Goal: Book appointment/travel/reservation

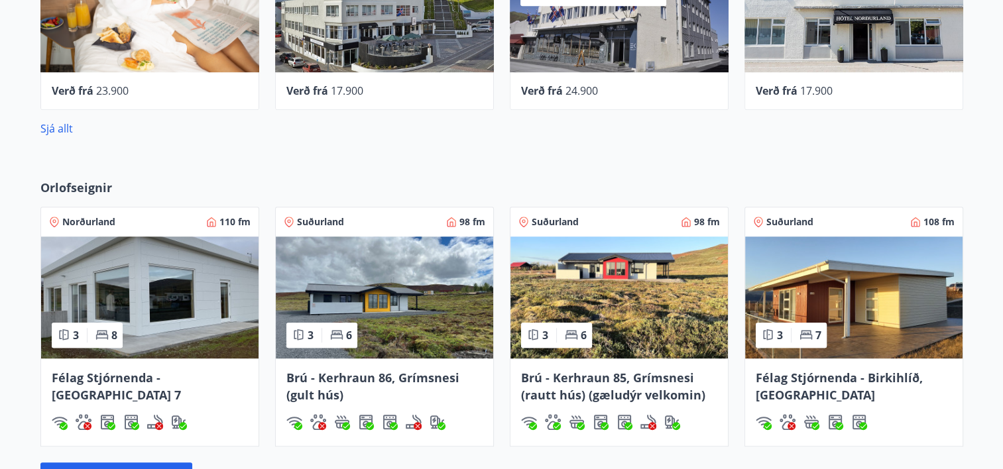
scroll to position [928, 0]
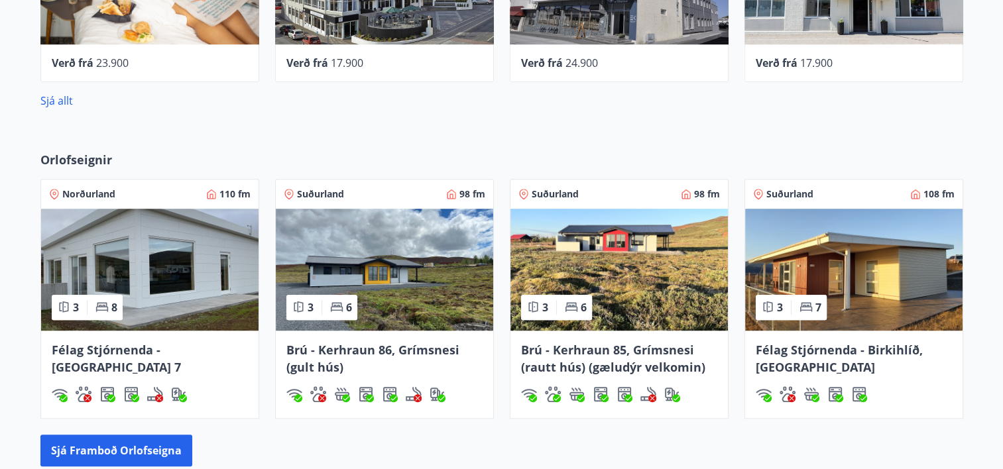
click at [370, 248] on img at bounding box center [385, 270] width 218 height 122
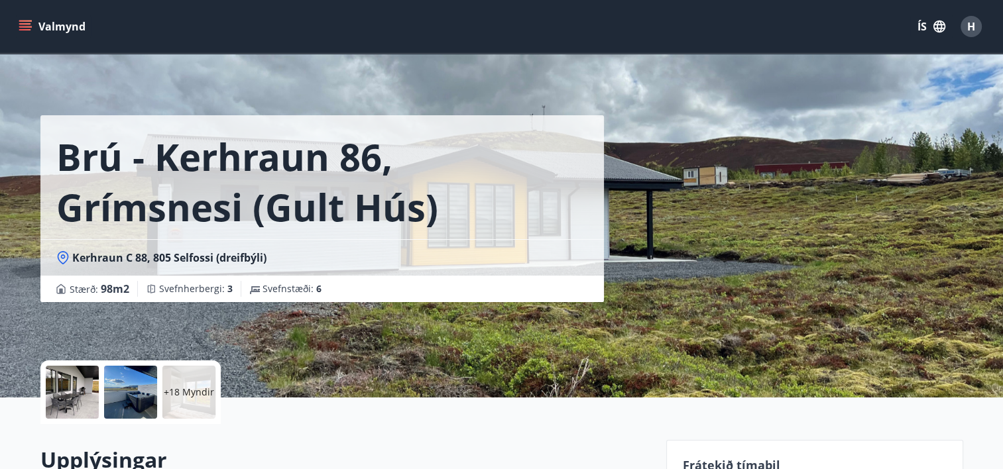
click at [69, 31] on button "Valmynd" at bounding box center [53, 27] width 75 height 24
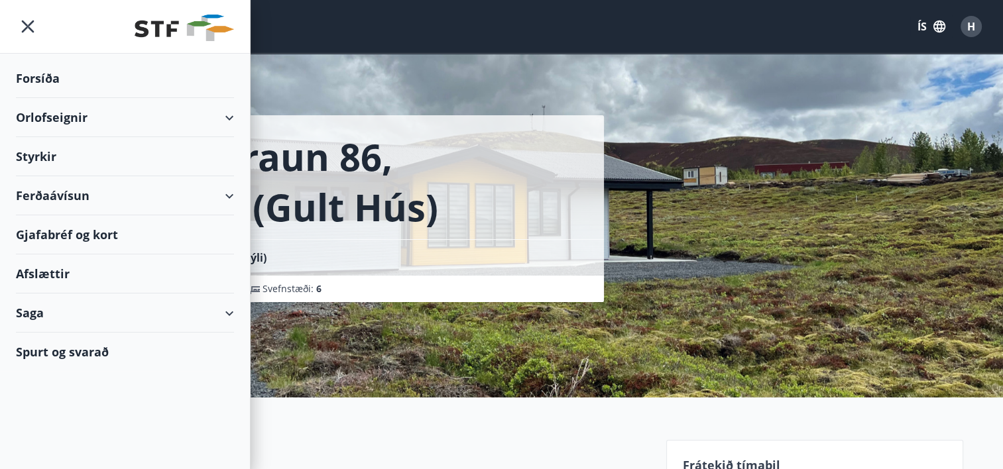
click at [52, 77] on div "Forsíða" at bounding box center [125, 78] width 218 height 39
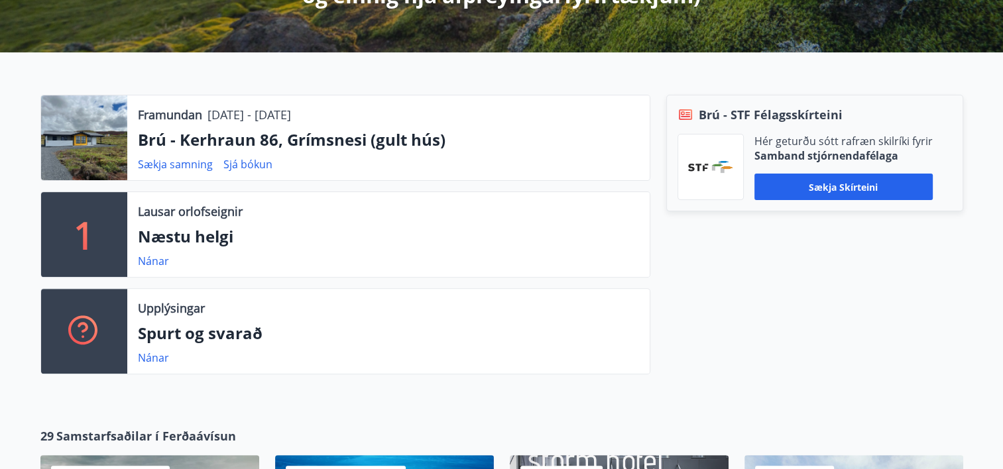
scroll to position [398, 0]
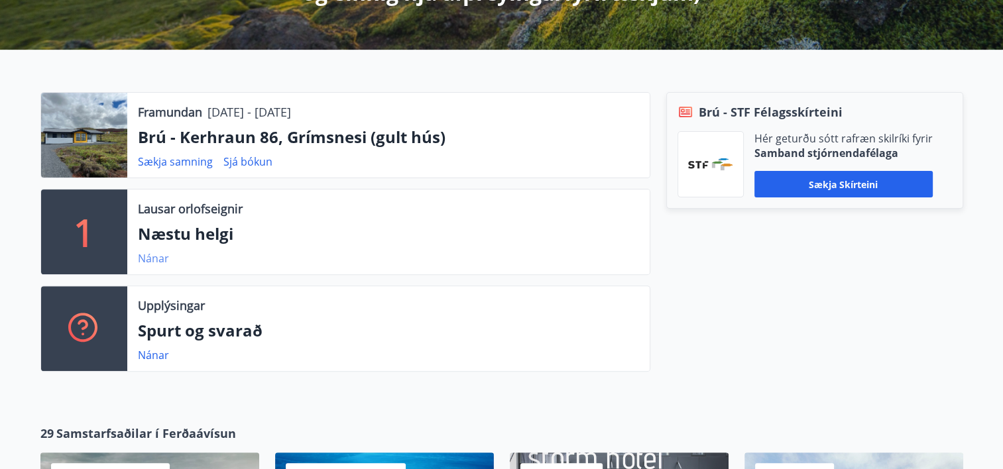
click at [153, 262] on link "Nánar" at bounding box center [153, 258] width 31 height 15
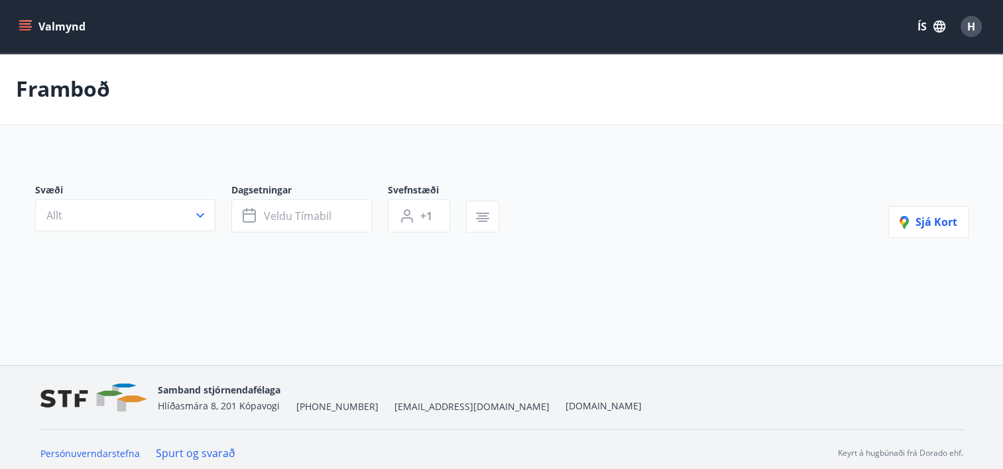
type input "*"
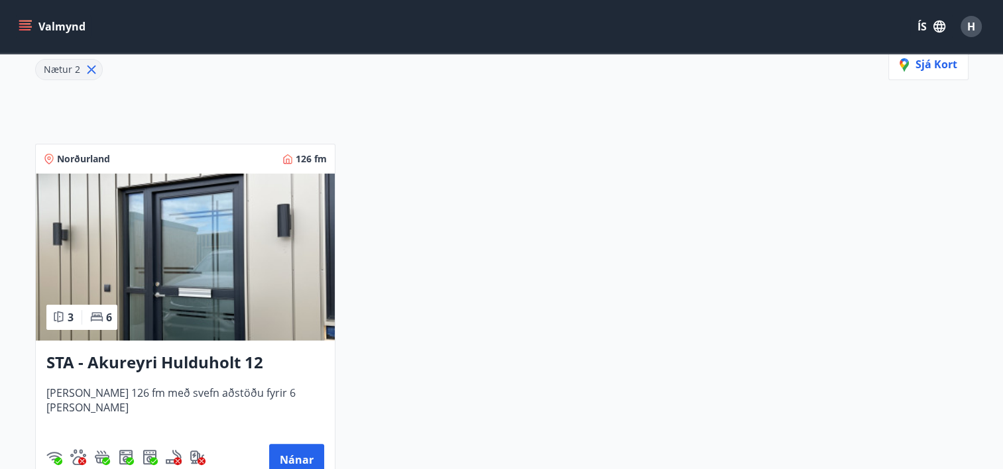
scroll to position [41, 0]
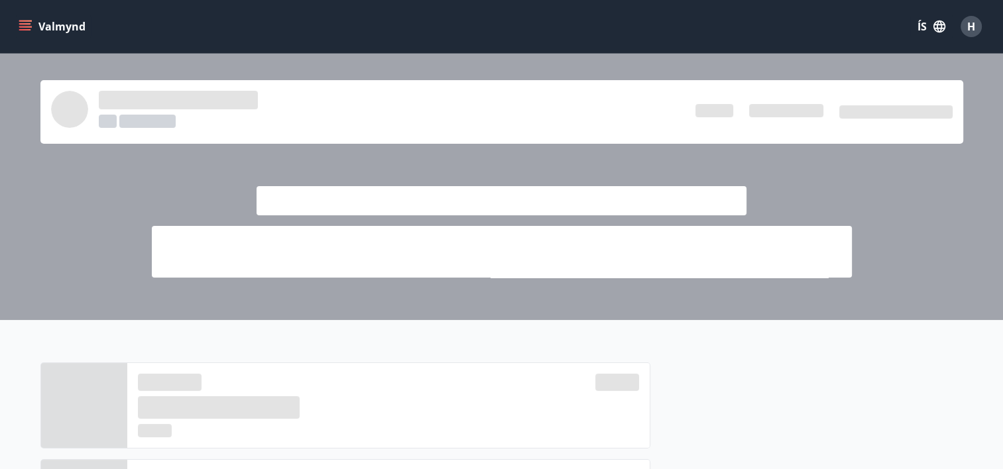
click at [21, 28] on icon "menu" at bounding box center [25, 26] width 13 height 13
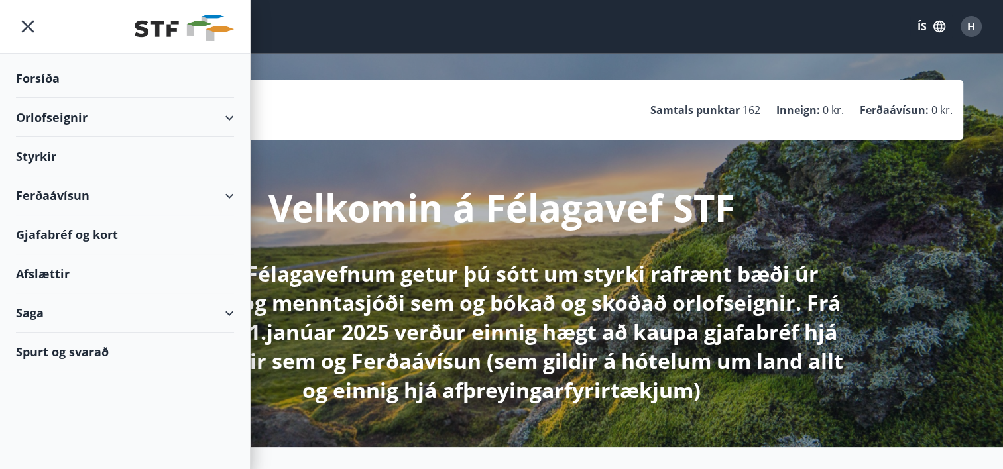
click at [71, 121] on div "Orlofseignir" at bounding box center [125, 117] width 218 height 39
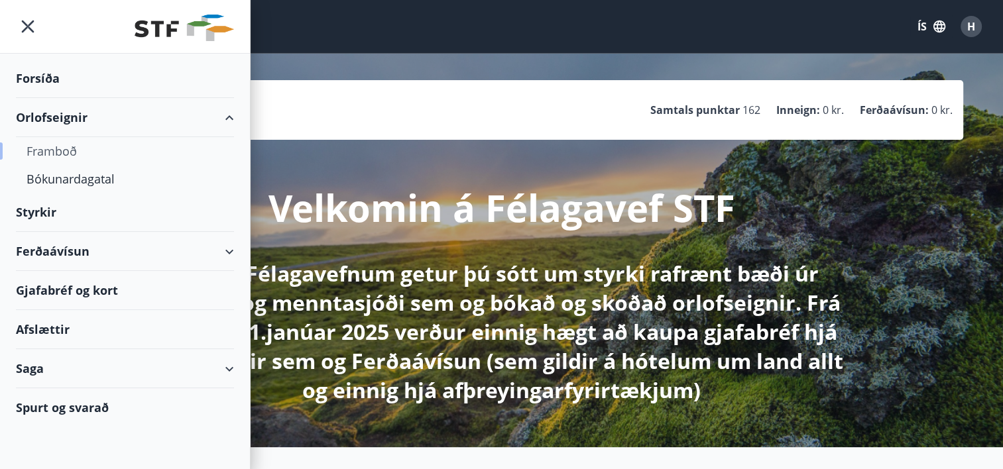
click at [67, 149] on div "Framboð" at bounding box center [125, 151] width 197 height 28
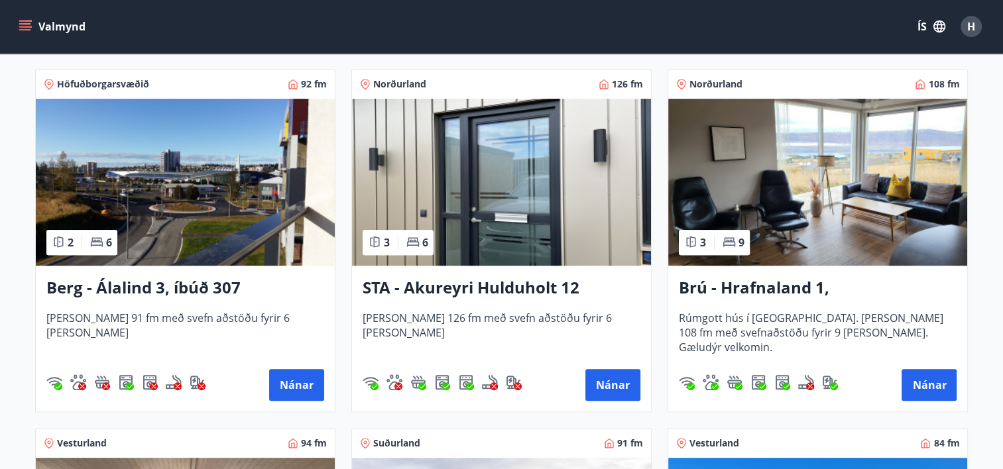
scroll to position [603, 0]
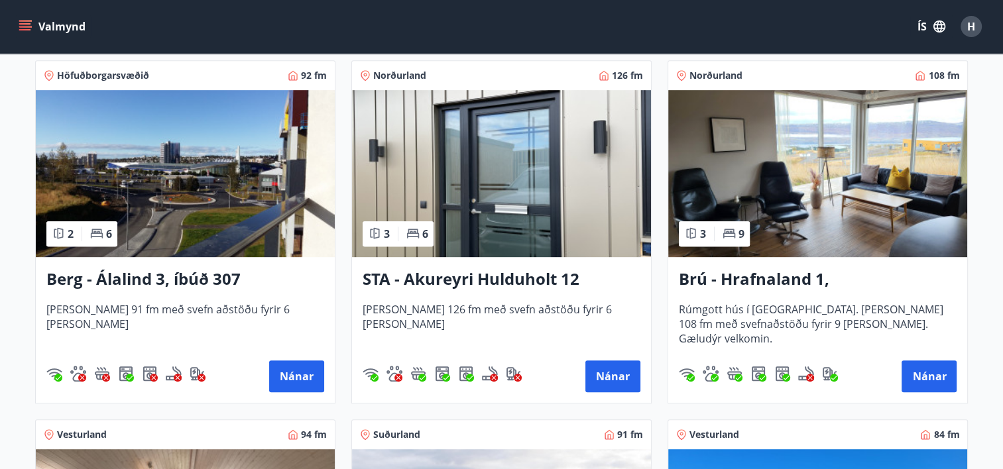
click at [742, 279] on h3 "Brú - Hrafnaland 1, Akureyri (gæludýr velkomin)" at bounding box center [818, 280] width 278 height 24
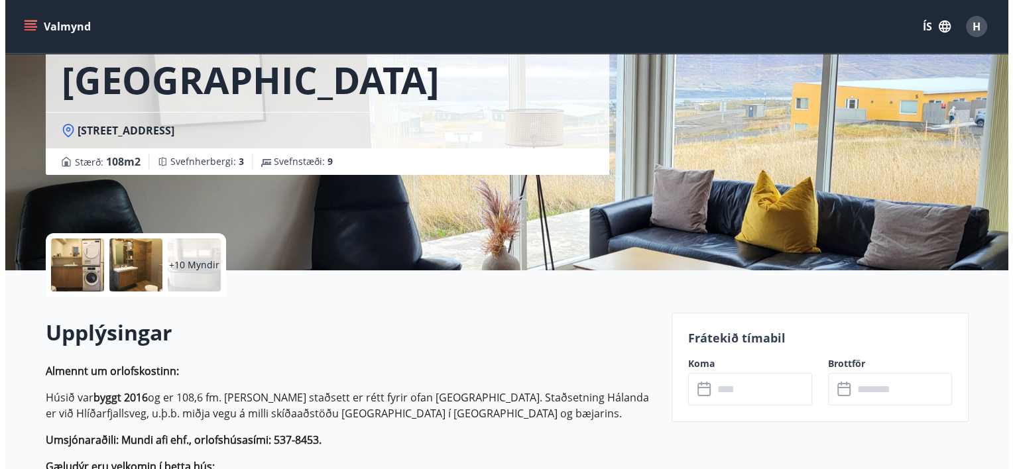
scroll to position [133, 0]
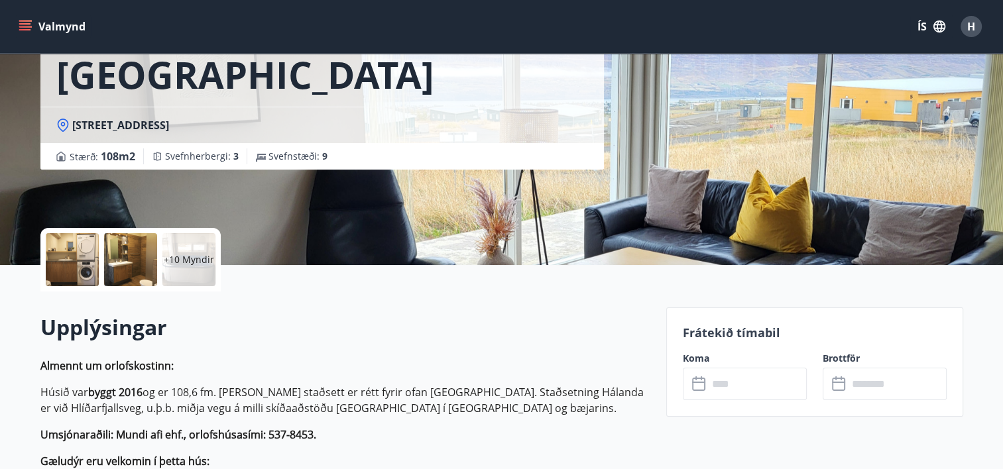
click at [205, 255] on p "+10 Myndir" at bounding box center [189, 259] width 50 height 13
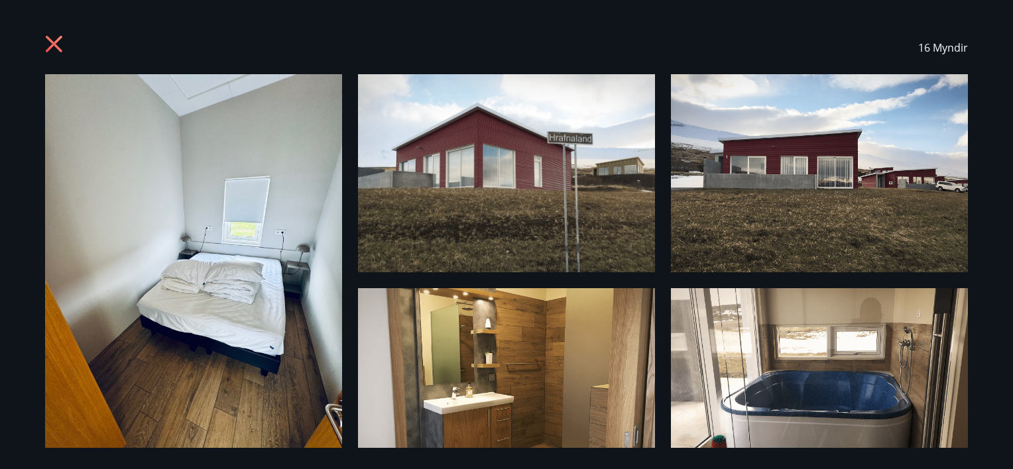
click at [234, 232] on img at bounding box center [193, 272] width 297 height 396
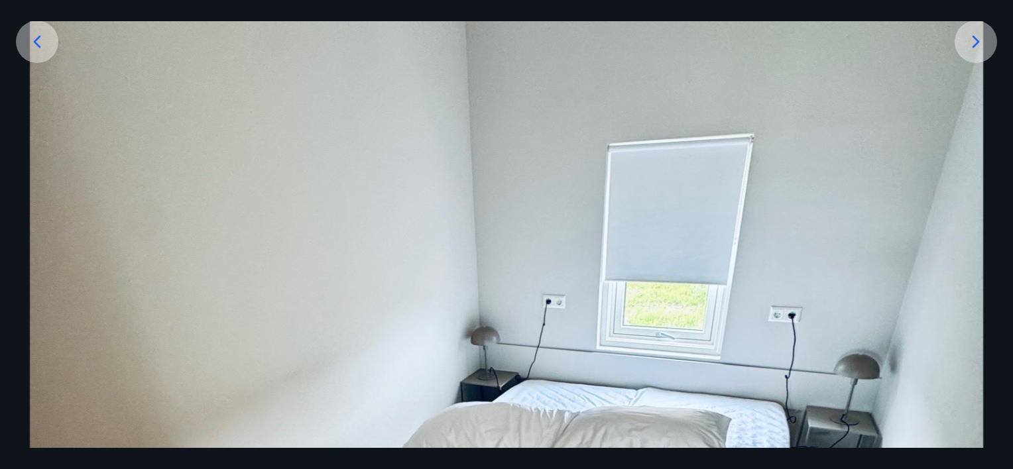
scroll to position [101, 0]
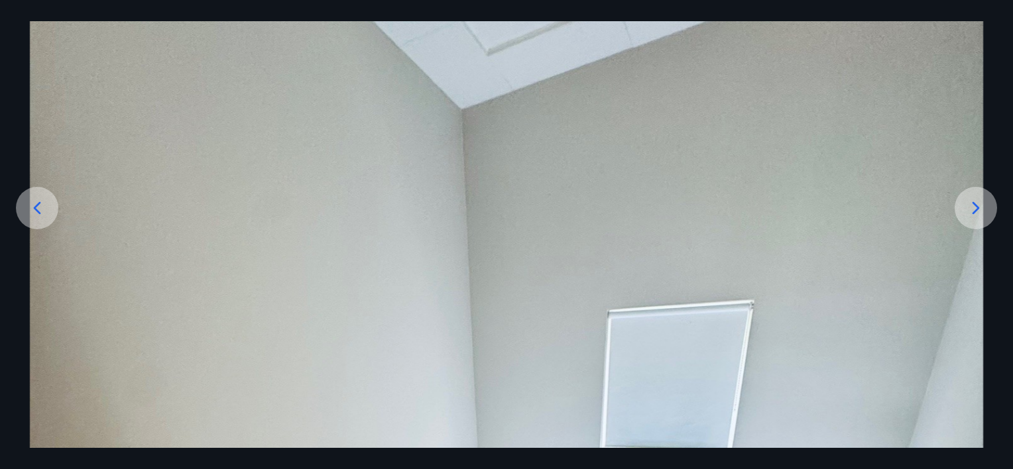
click at [968, 210] on icon at bounding box center [976, 208] width 21 height 21
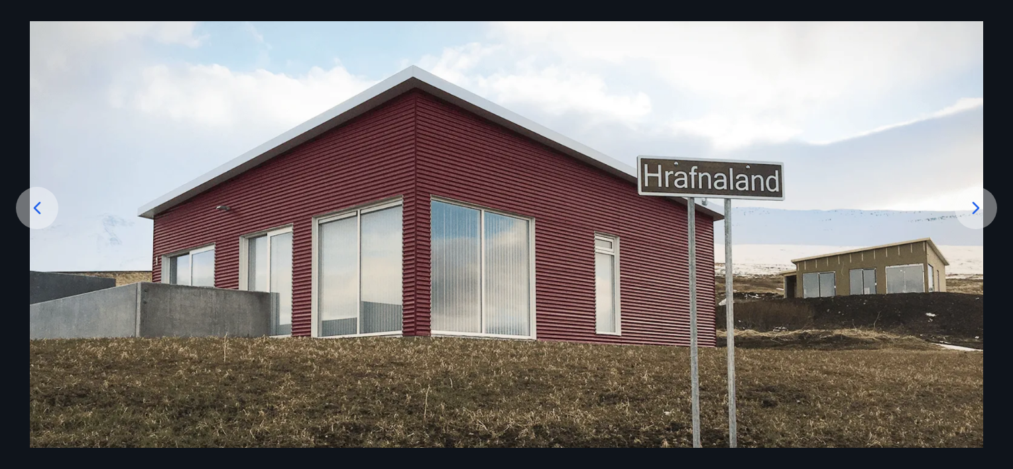
click at [971, 210] on icon at bounding box center [976, 208] width 21 height 21
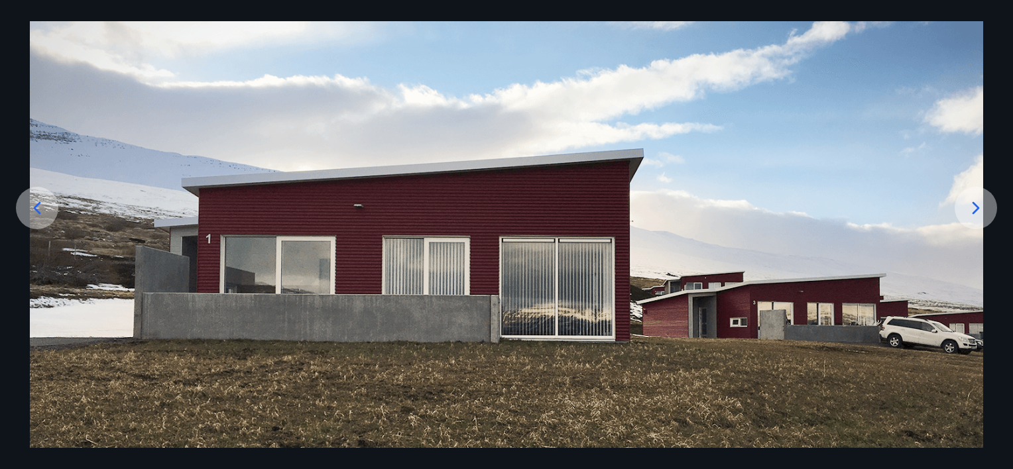
click at [971, 210] on icon at bounding box center [976, 208] width 21 height 21
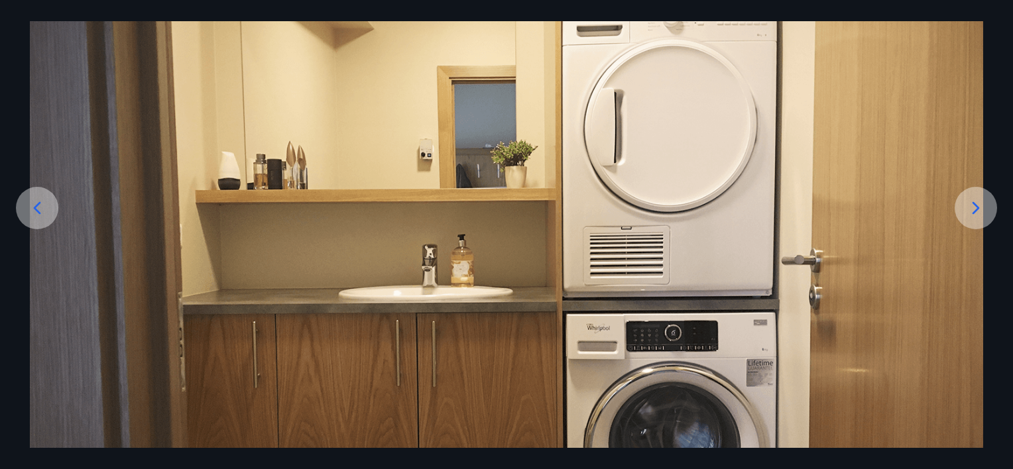
click at [971, 210] on icon at bounding box center [976, 208] width 21 height 21
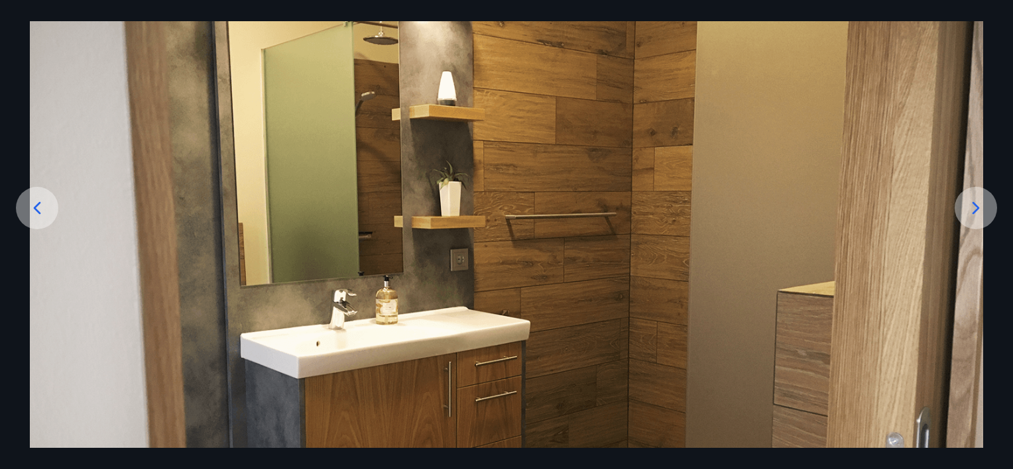
click at [971, 210] on icon at bounding box center [976, 208] width 21 height 21
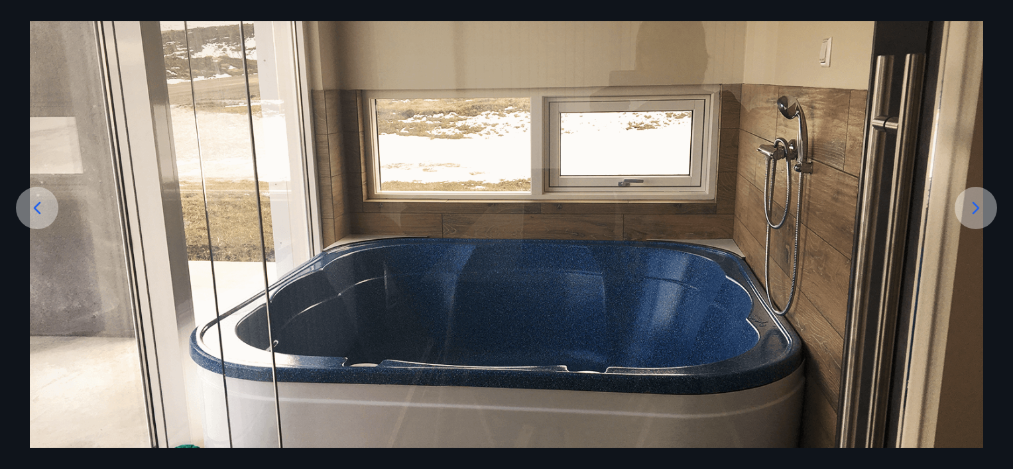
click at [971, 210] on icon at bounding box center [976, 208] width 21 height 21
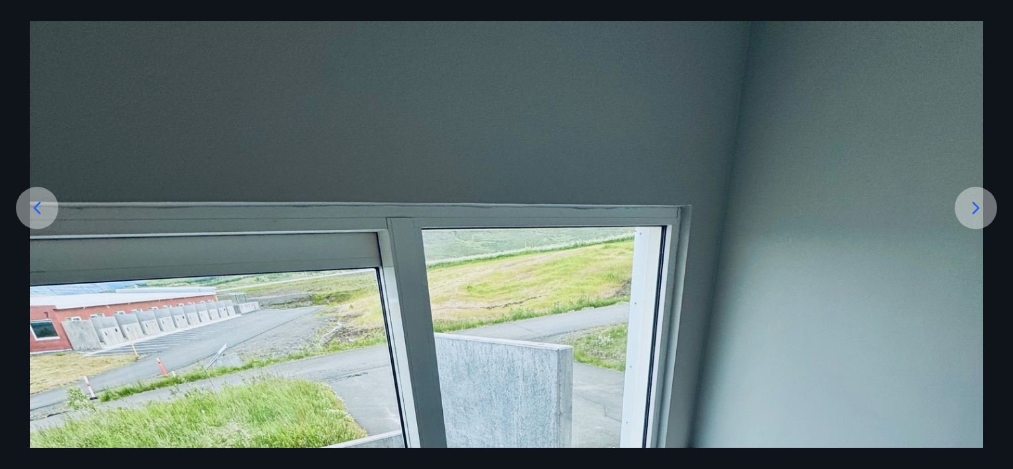
click at [971, 210] on icon at bounding box center [976, 208] width 21 height 21
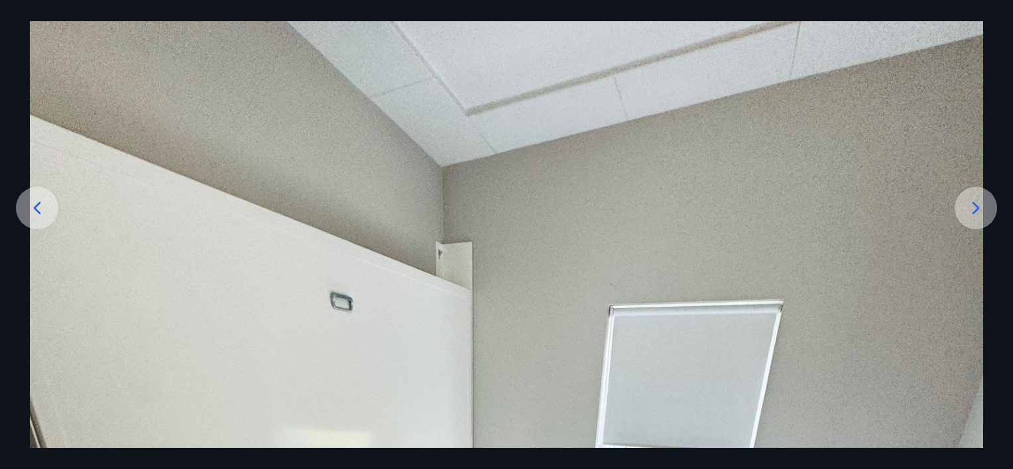
click at [31, 215] on icon at bounding box center [37, 208] width 21 height 21
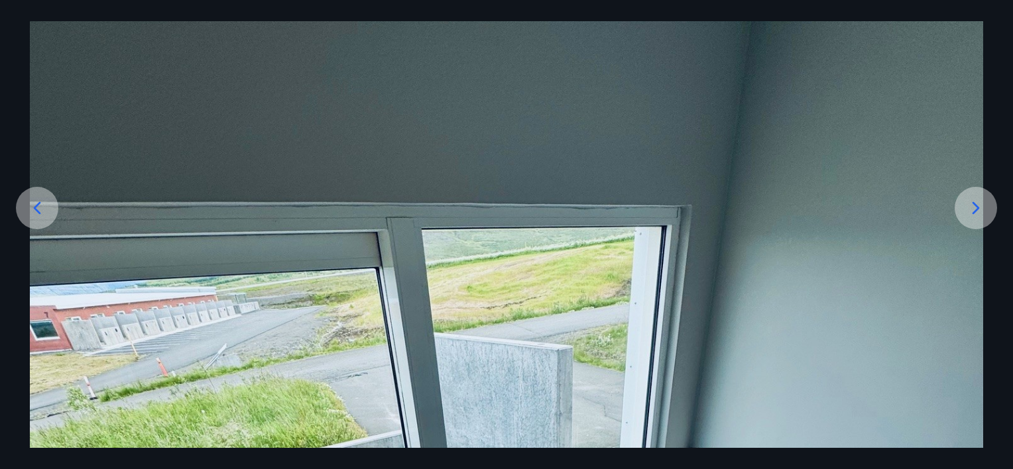
click at [966, 212] on icon at bounding box center [976, 208] width 21 height 21
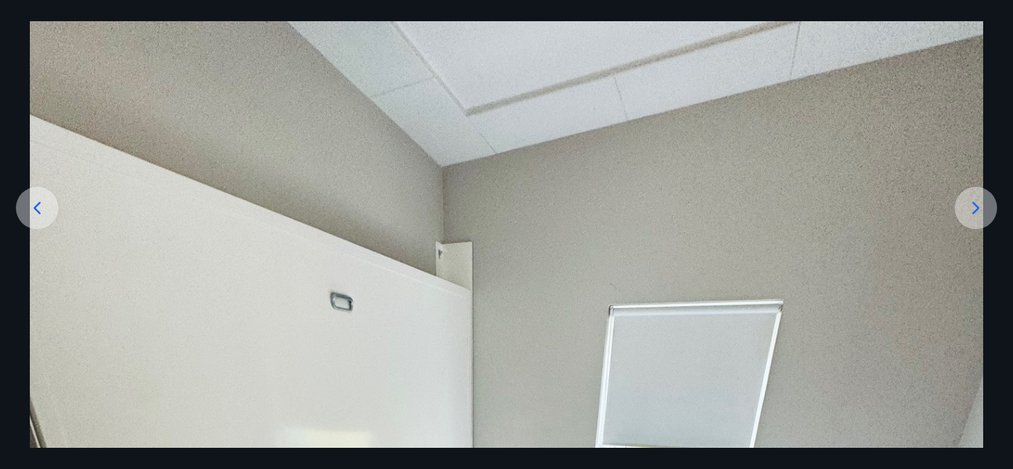
click at [967, 206] on icon at bounding box center [976, 208] width 21 height 21
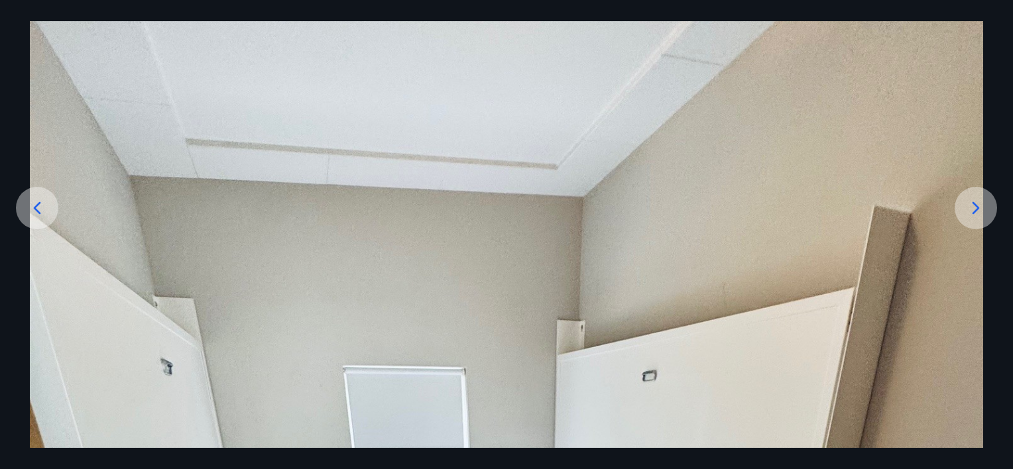
click at [967, 206] on icon at bounding box center [976, 208] width 21 height 21
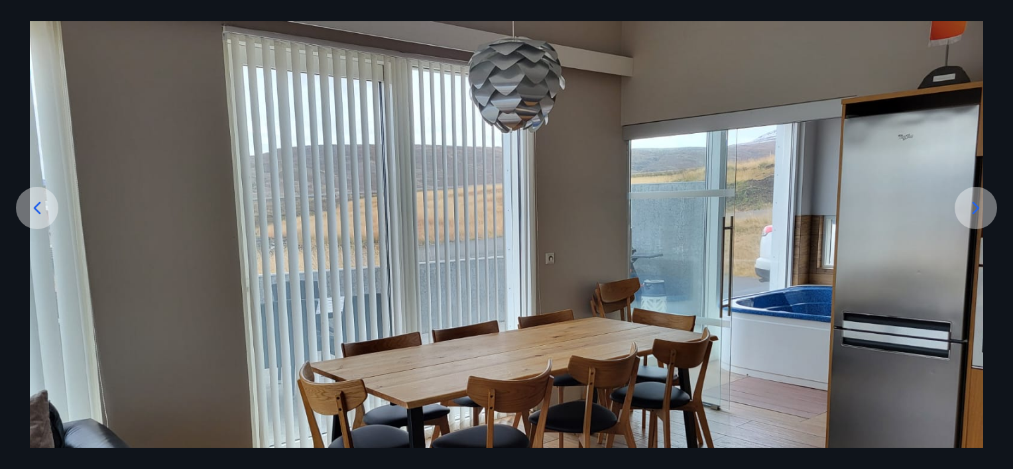
click at [967, 206] on icon at bounding box center [976, 208] width 21 height 21
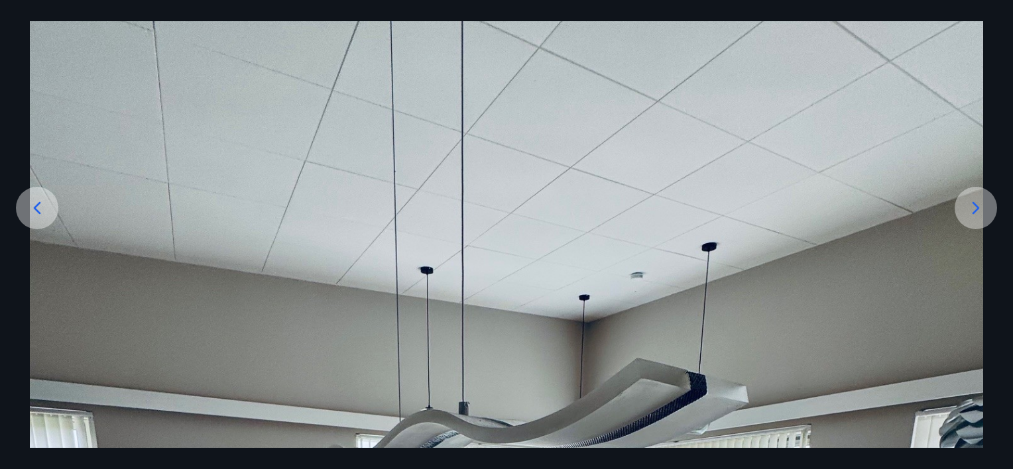
click at [967, 206] on icon at bounding box center [976, 208] width 21 height 21
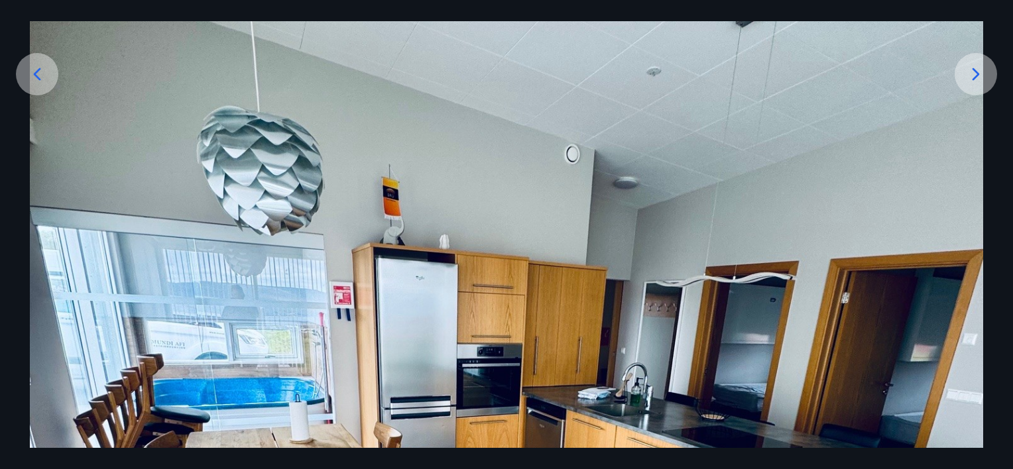
scroll to position [233, 0]
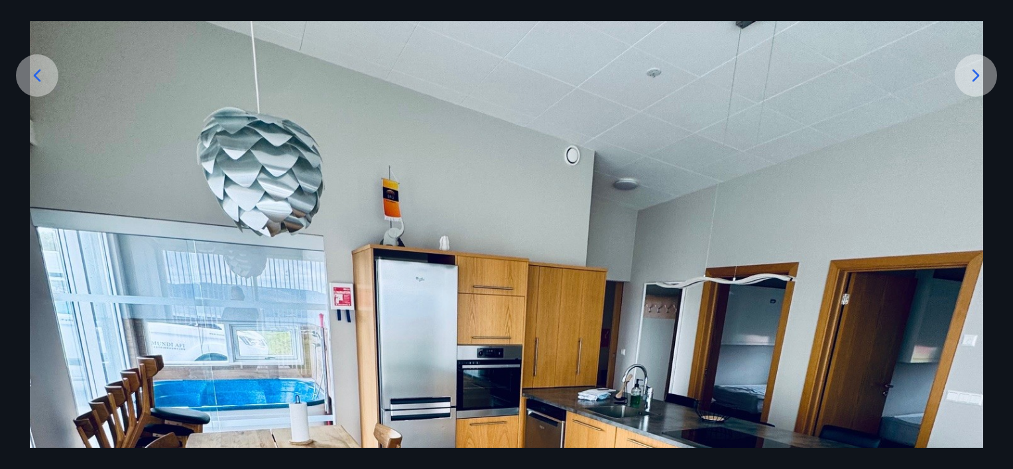
click at [970, 68] on icon at bounding box center [976, 75] width 21 height 21
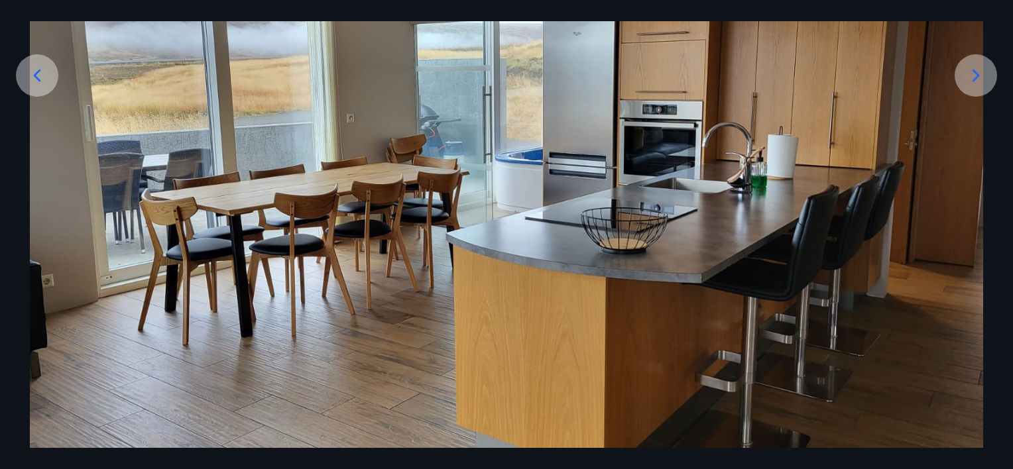
click at [970, 68] on icon at bounding box center [976, 75] width 21 height 21
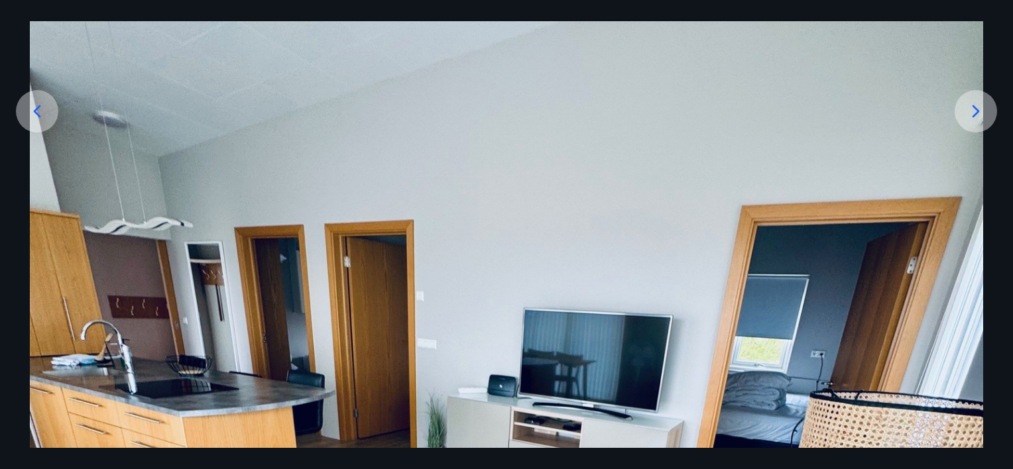
scroll to position [167, 0]
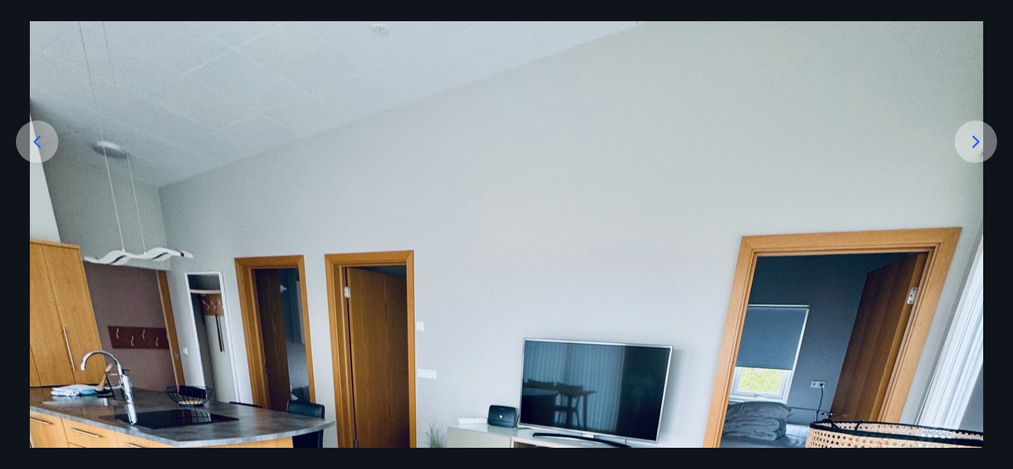
click at [968, 144] on icon at bounding box center [976, 141] width 21 height 21
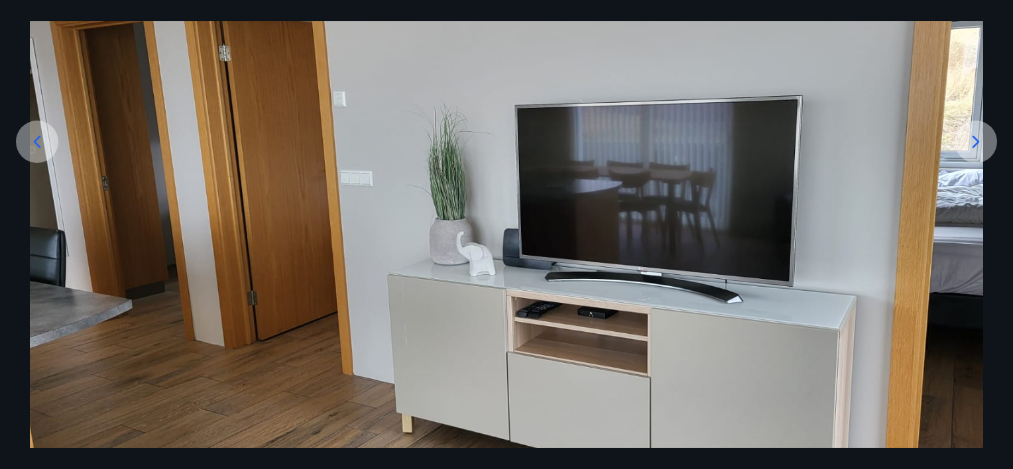
click at [968, 144] on icon at bounding box center [976, 141] width 21 height 21
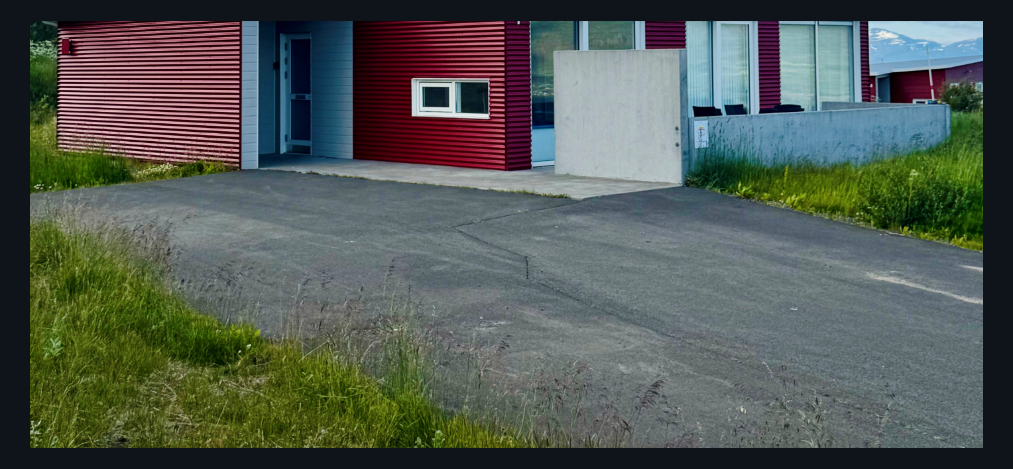
scroll to position [366, 0]
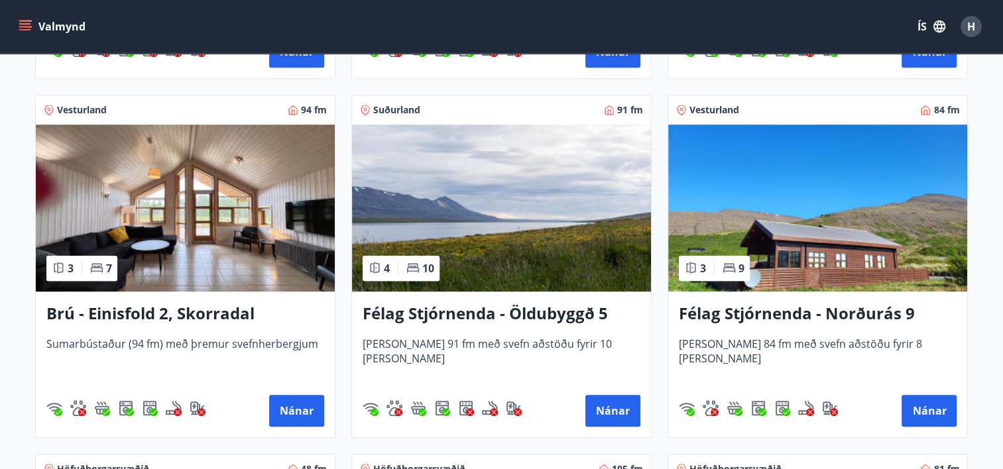
scroll to position [663, 0]
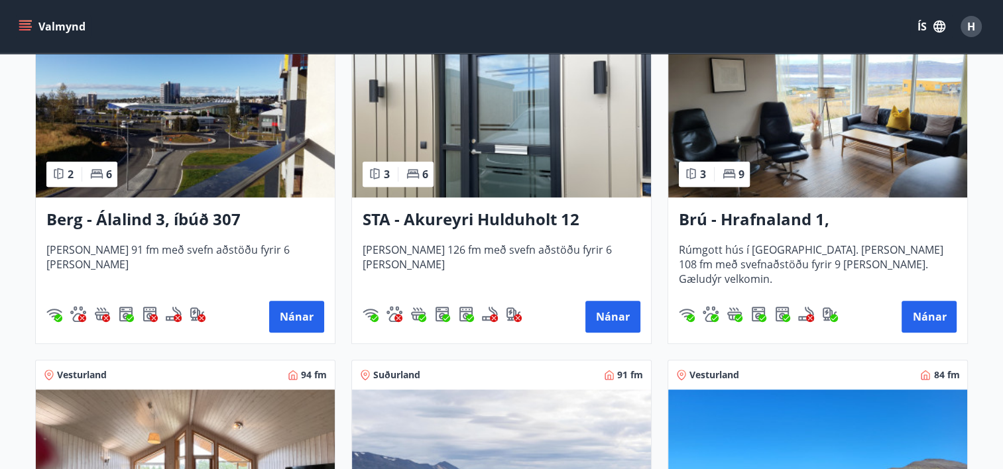
click at [708, 223] on h3 "Brú - Hrafnaland 1, Akureyri (gæludýr velkomin)" at bounding box center [818, 220] width 278 height 24
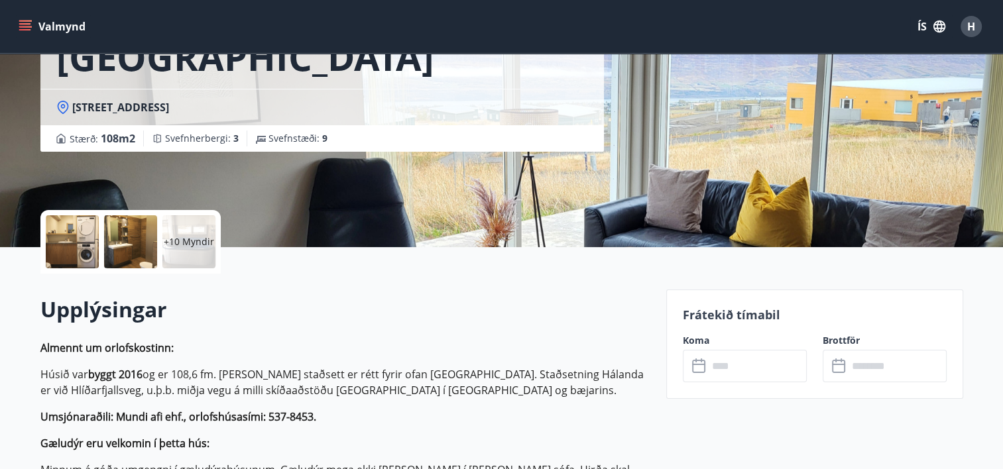
scroll to position [265, 0]
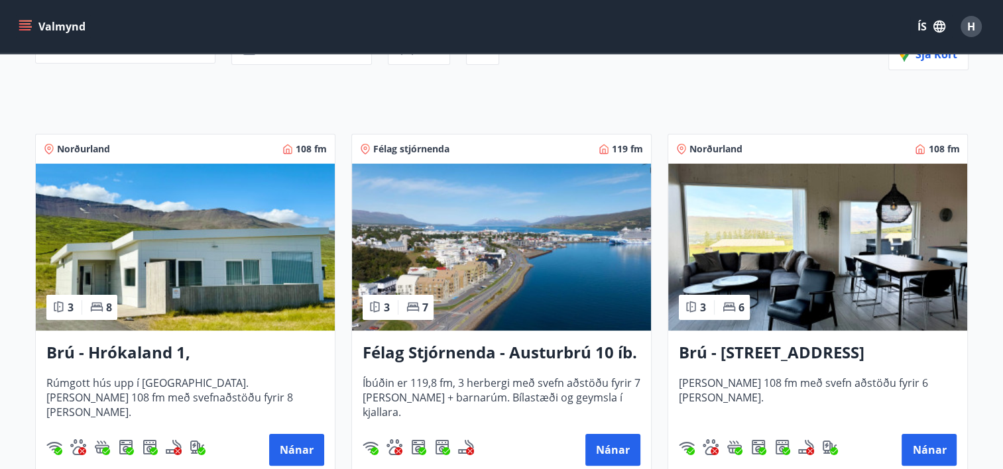
scroll to position [275, 0]
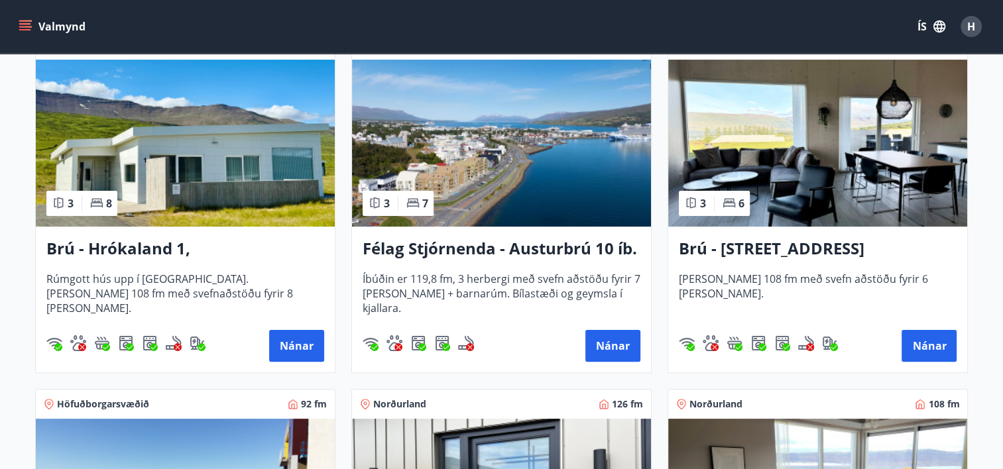
click at [769, 246] on h3 "Brú - Hyrnuland 14, Akureyri" at bounding box center [818, 249] width 278 height 24
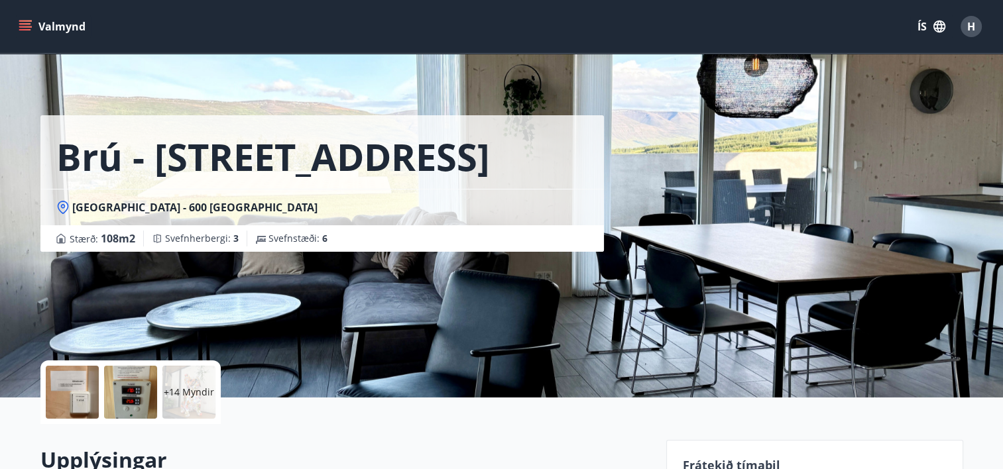
click at [178, 400] on div "+14 Myndir" at bounding box center [188, 392] width 53 height 53
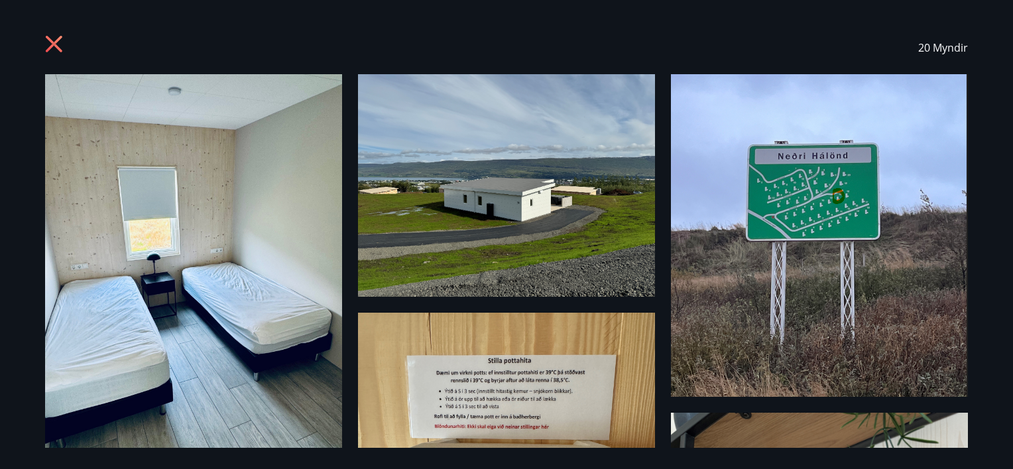
click at [779, 192] on img at bounding box center [819, 235] width 297 height 323
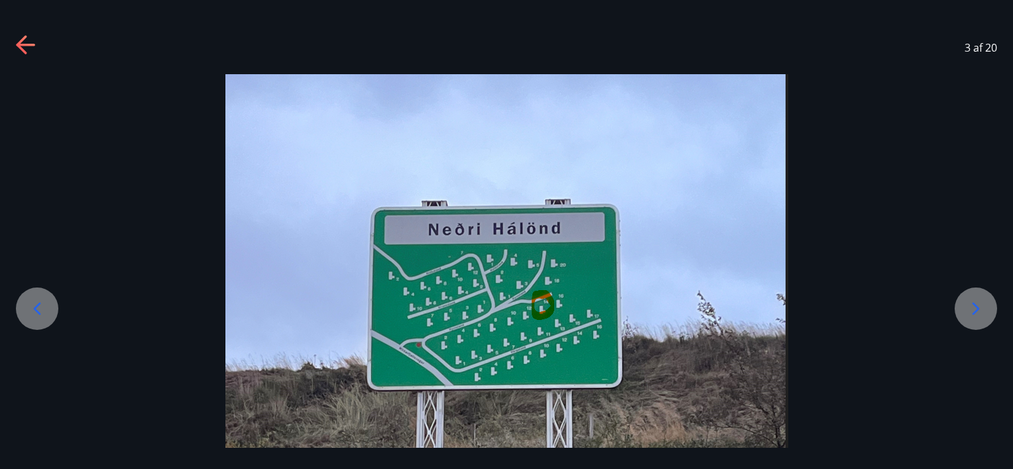
click at [565, 290] on img at bounding box center [506, 379] width 563 height 611
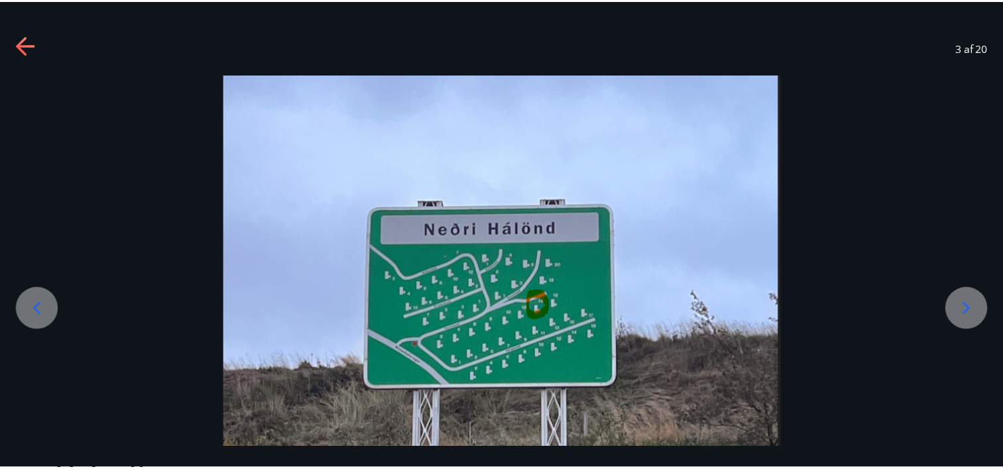
scroll to position [53, 0]
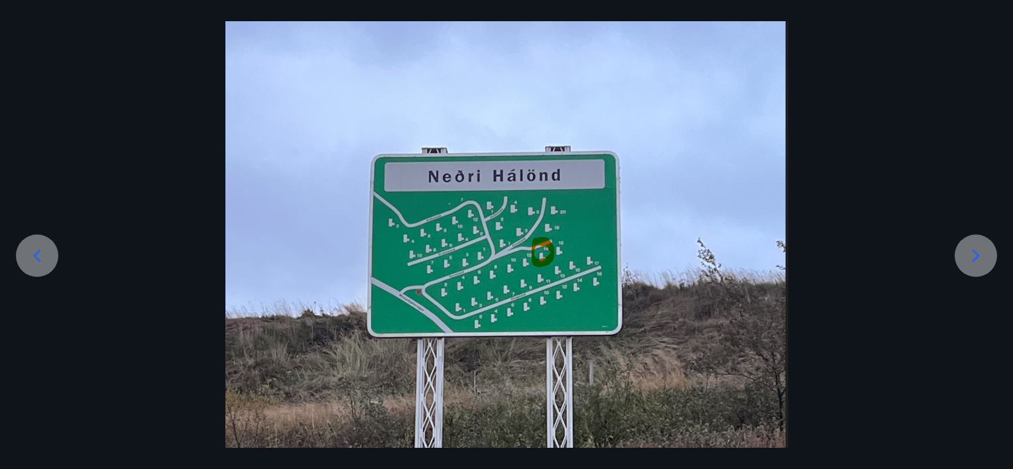
click at [564, 290] on img at bounding box center [506, 326] width 563 height 611
click at [706, 101] on img at bounding box center [506, 326] width 563 height 611
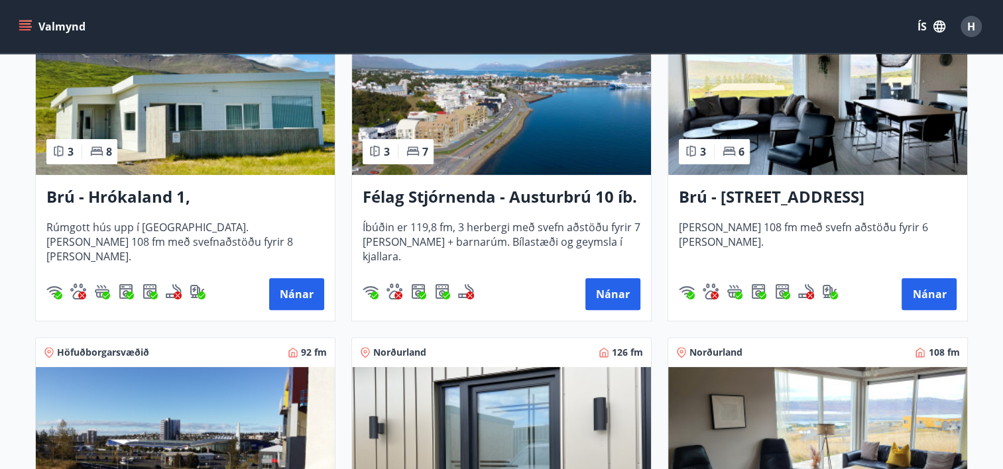
scroll to position [272, 0]
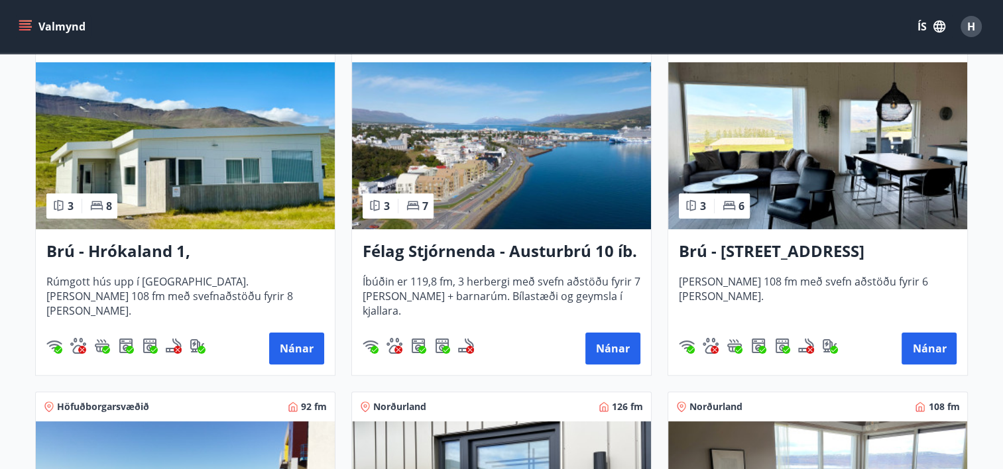
click at [158, 170] on img at bounding box center [185, 145] width 299 height 167
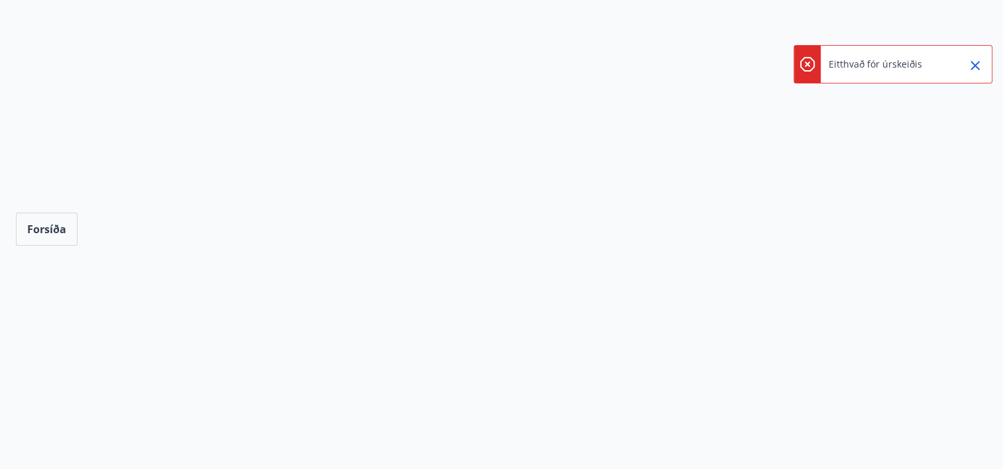
scroll to position [272, 0]
